Goal: Communication & Community: Answer question/provide support

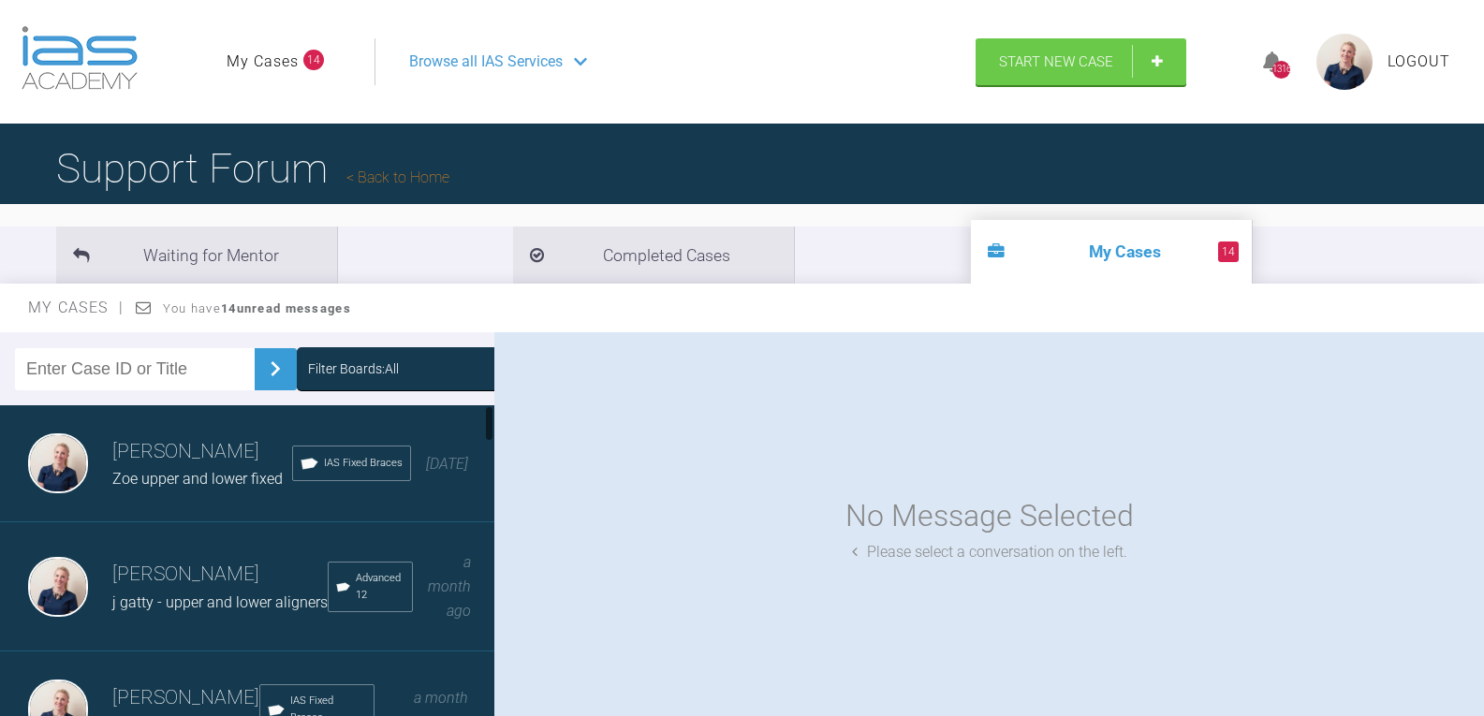
click at [176, 465] on h3 "[PERSON_NAME]" at bounding box center [202, 452] width 180 height 32
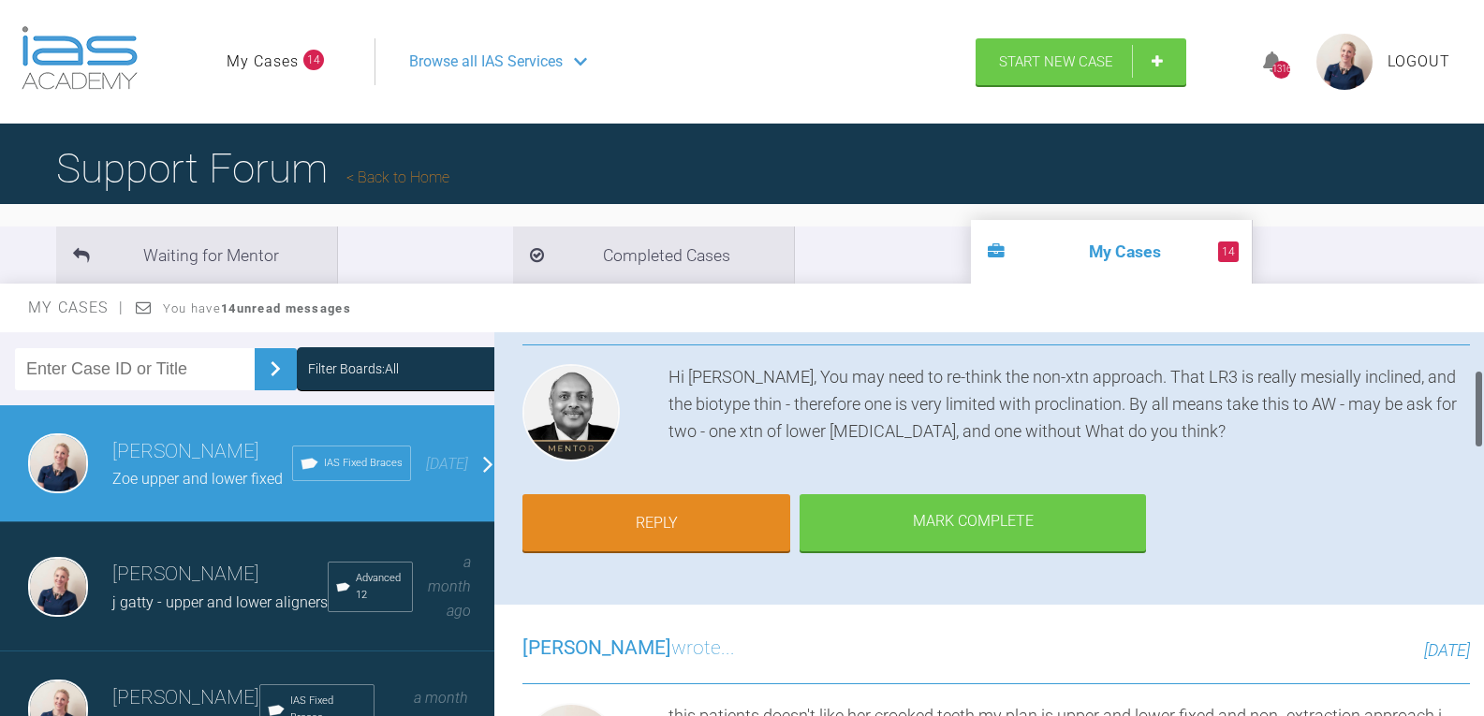
scroll to position [187, 0]
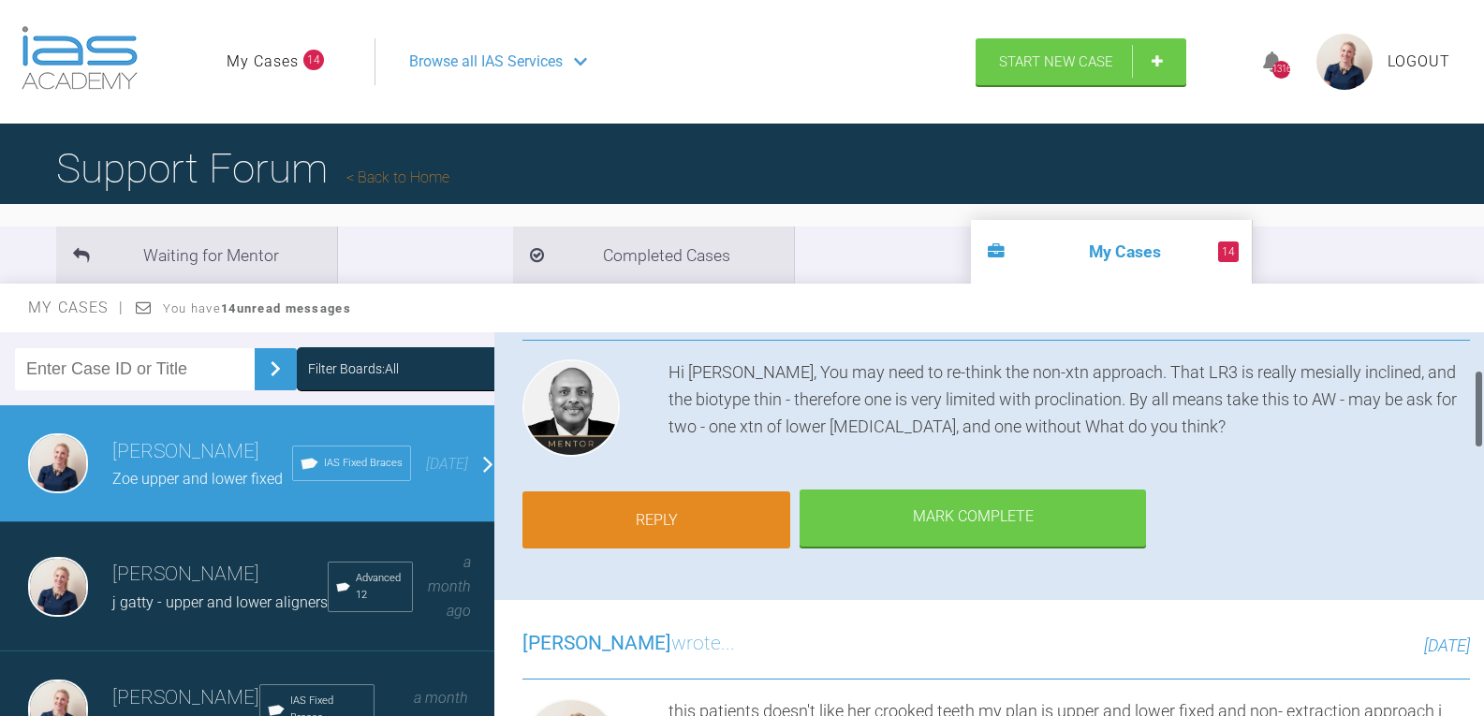
click at [711, 526] on link "Reply" at bounding box center [656, 520] width 268 height 58
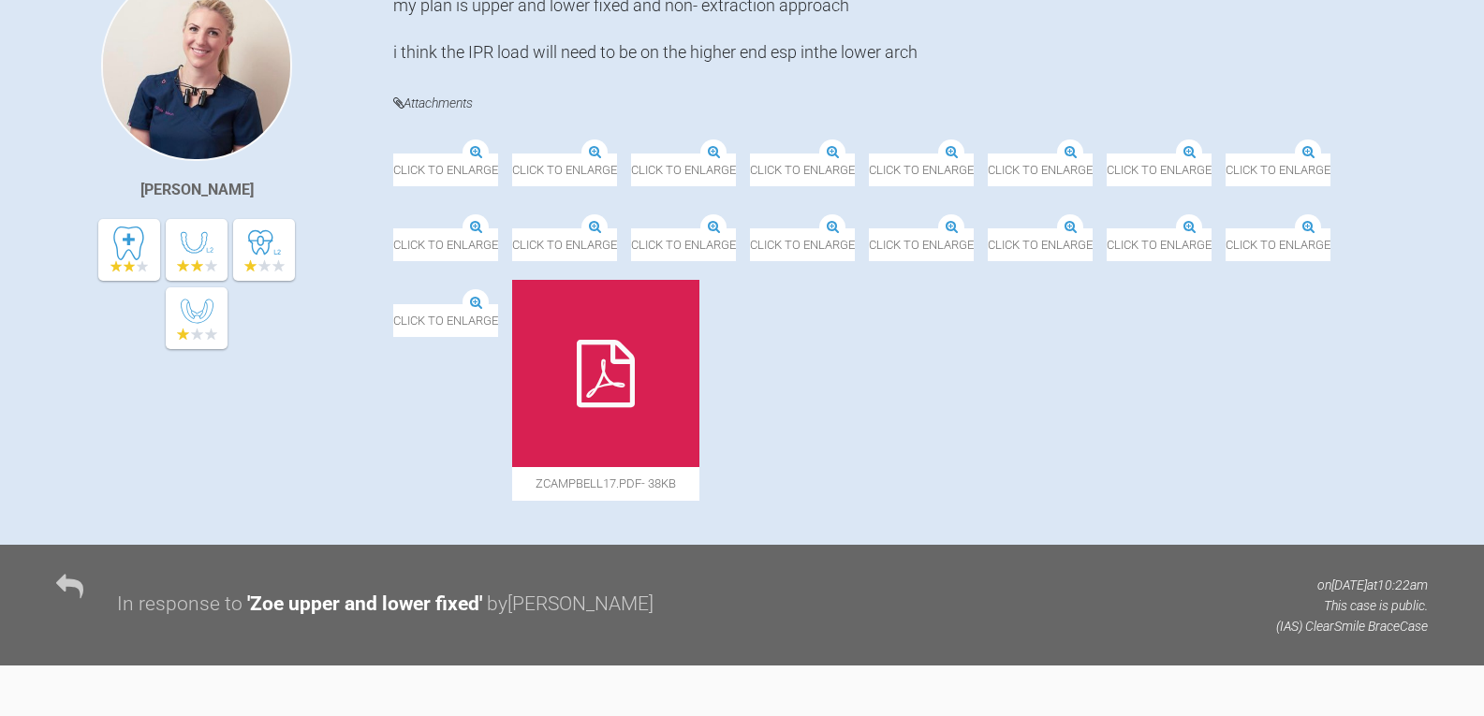
scroll to position [2377, 0]
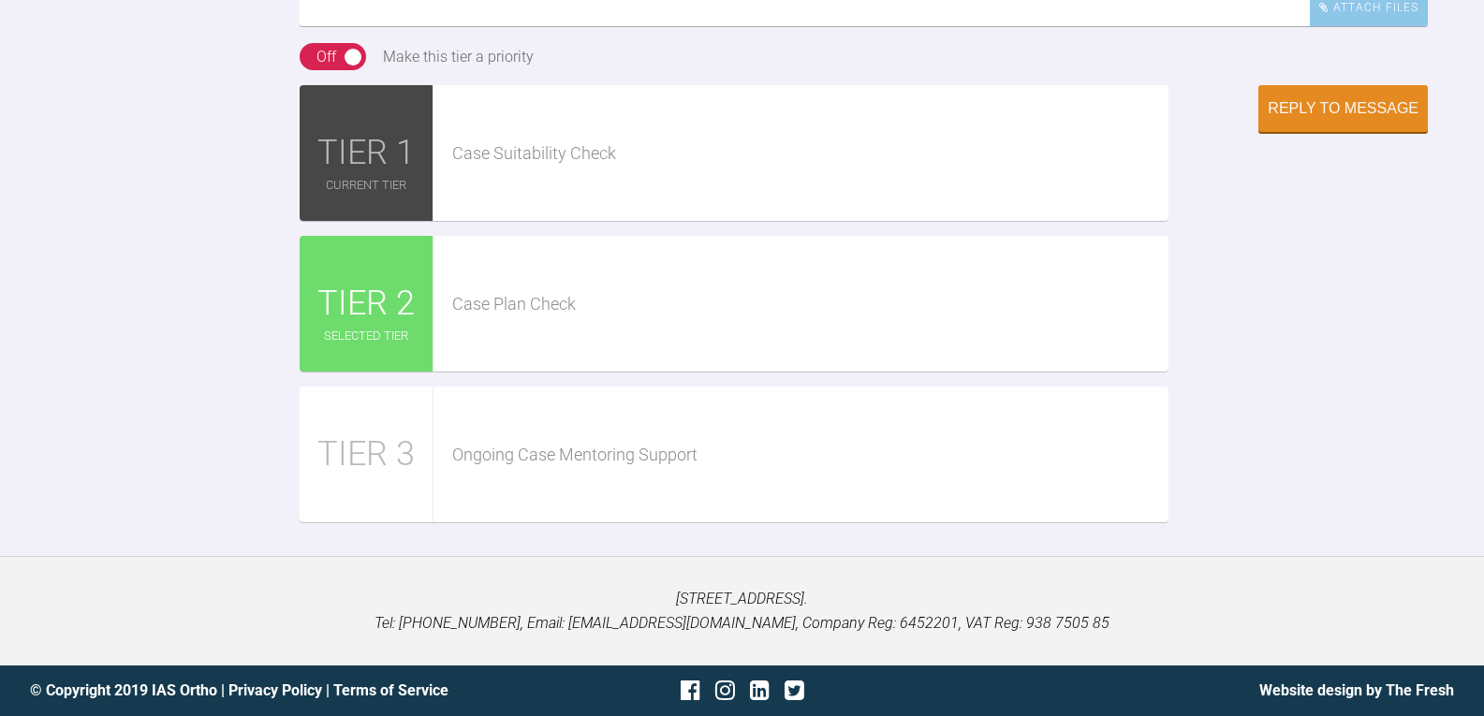
paste textarea "https://iaslab.co.uk/OnyxTest/Viewer/main.html?mlink=https://iaslab.co.uk/OnyxT…"
type textarea "https://iaslab.co.uk/OnyxTest/Viewer/main.html?mlink=https://iaslab.co.uk/OnyxT…"
click at [1342, 119] on div "Reply to Message" at bounding box center [1343, 110] width 151 height 17
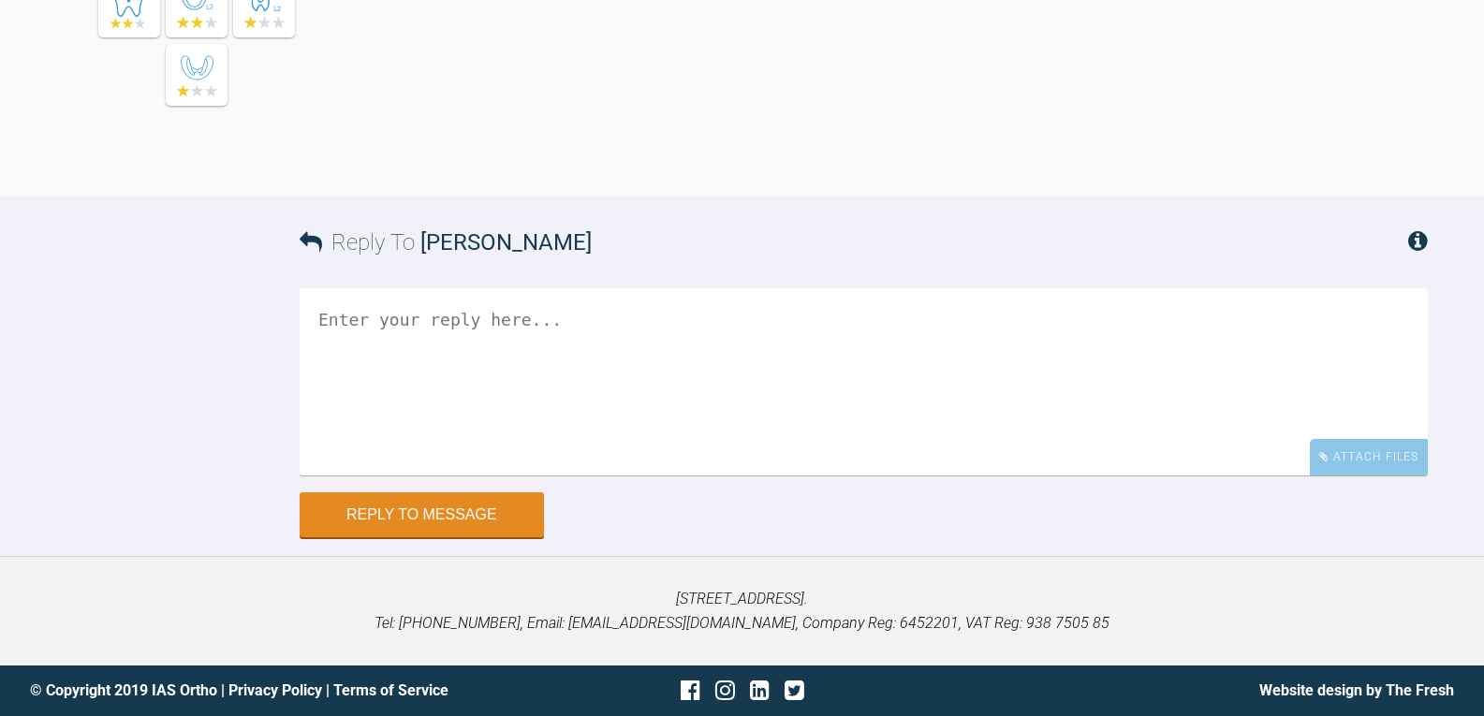
scroll to position [2762, 0]
